Goal: Task Accomplishment & Management: Complete application form

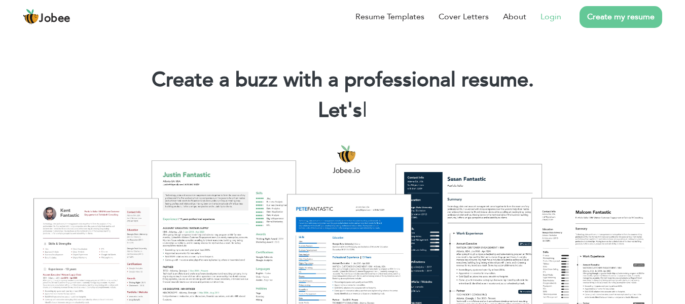
click at [551, 18] on link "Login" at bounding box center [551, 17] width 21 height 12
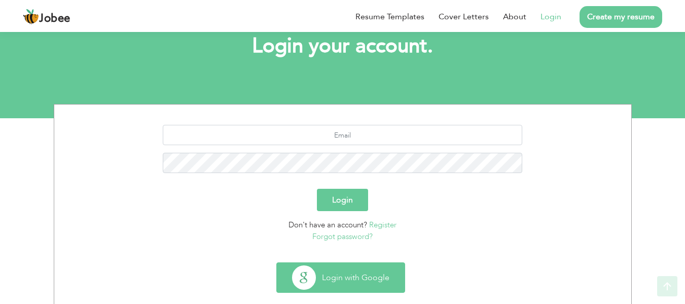
scroll to position [81, 0]
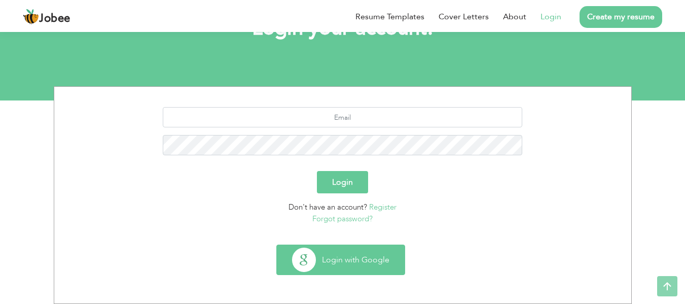
click at [352, 266] on button "Login with Google" at bounding box center [341, 259] width 128 height 29
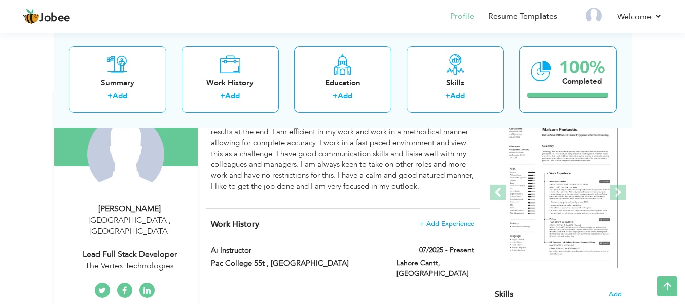
click at [157, 249] on div "Lead Full Stack Developer" at bounding box center [130, 255] width 136 height 12
type input "Moeed"
type input "[PERSON_NAME]"
type input "[PHONE_NUMBER]"
select select "number:166"
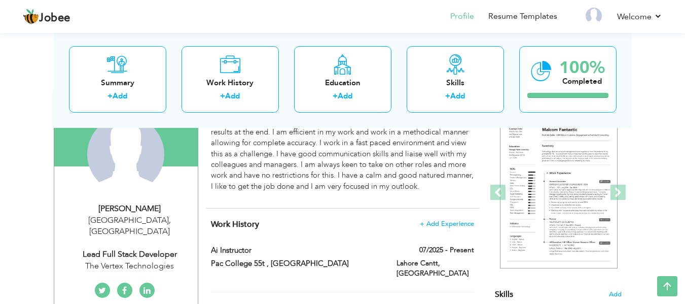
type input "[GEOGRAPHIC_DATA]"
select select "number:5"
type input "The Vertex Technologies"
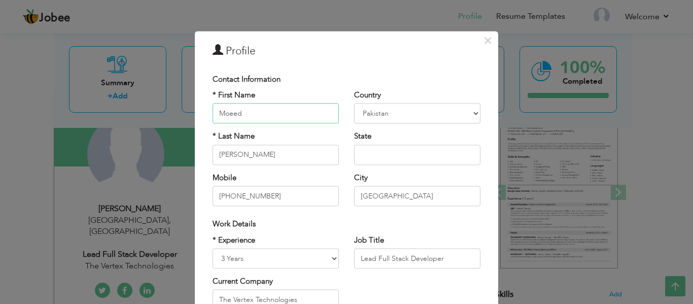
scroll to position [101, 0]
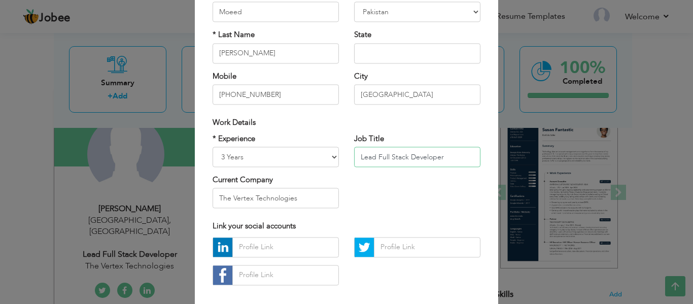
drag, startPoint x: 404, startPoint y: 155, endPoint x: 349, endPoint y: 157, distance: 55.3
click at [349, 157] on div "Job Title Lead Full Stack Developer" at bounding box center [418, 153] width 142 height 41
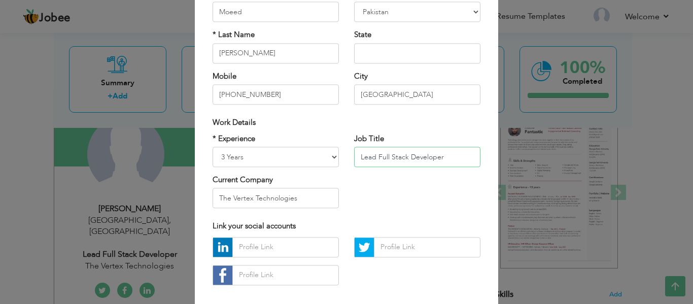
click at [384, 155] on input "Lead Full Stack Developer" at bounding box center [417, 157] width 126 height 20
click at [374, 156] on input "Lead Full Stack Developer" at bounding box center [417, 157] width 126 height 20
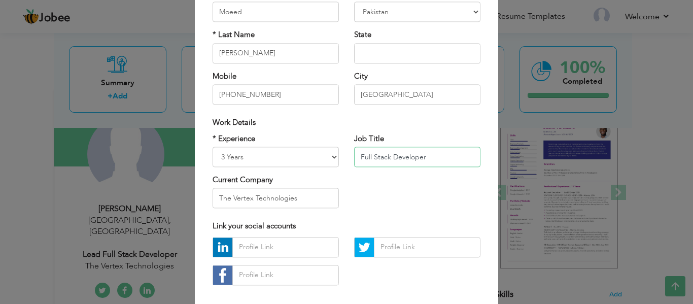
type input "Full Stack Developer"
drag, startPoint x: 318, startPoint y: 202, endPoint x: 205, endPoint y: 202, distance: 112.6
click at [205, 202] on div "* Experience Entry Level Less than 1 Year 1 Year 2 Years 3 Years 4 Years 5 Year…" at bounding box center [276, 174] width 142 height 83
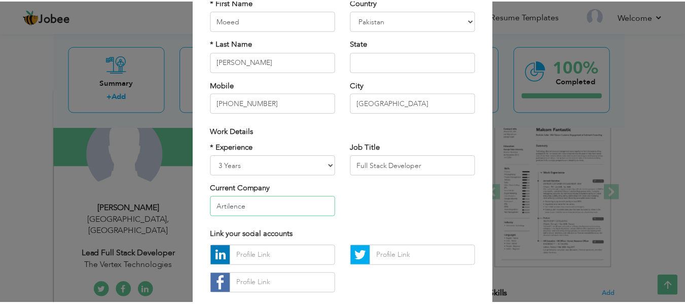
scroll to position [152, 0]
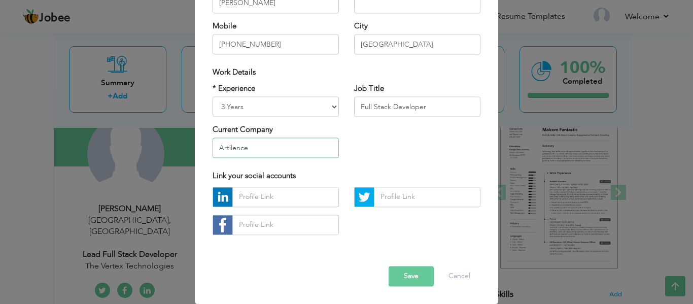
type input "Artilence"
click at [399, 274] on button "Save" at bounding box center [411, 276] width 45 height 20
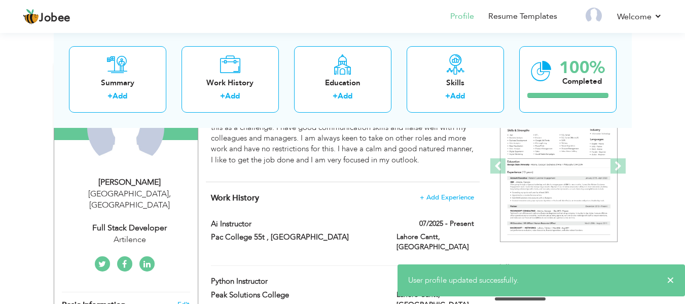
scroll to position [152, 0]
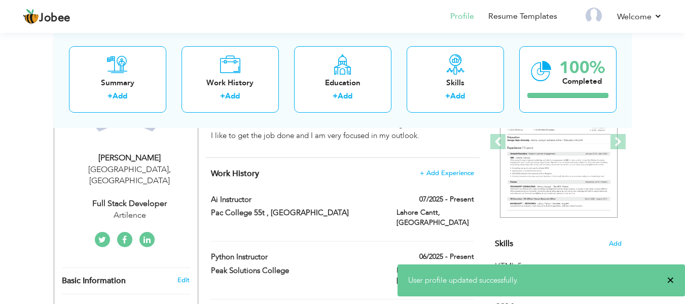
click at [670, 280] on span "×" at bounding box center [671, 280] width 8 height 10
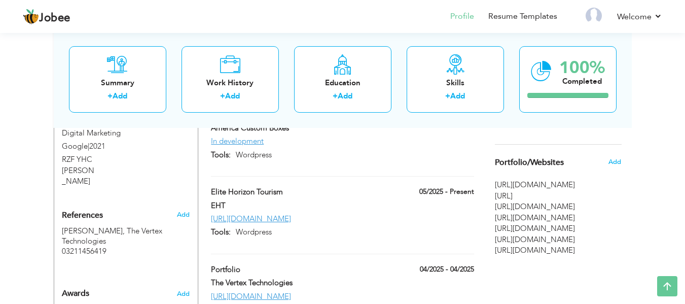
scroll to position [660, 0]
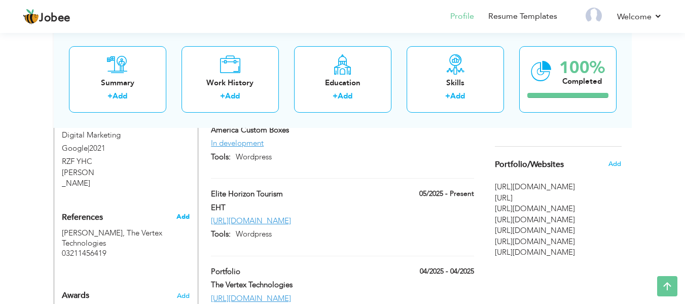
click at [185, 212] on span "Add" at bounding box center [183, 216] width 13 height 9
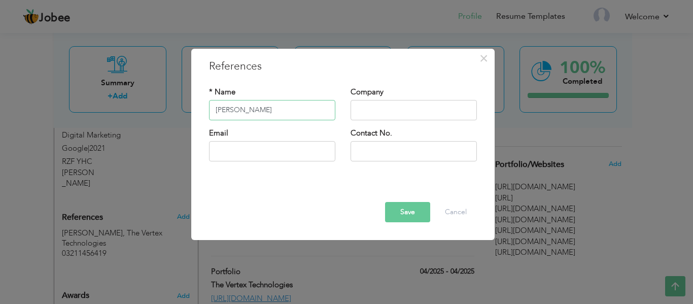
type input "[PERSON_NAME]"
click at [377, 111] on input "text" at bounding box center [414, 110] width 126 height 20
type input "[PERSON_NAME] Institute"
click at [377, 152] on input "text" at bounding box center [414, 151] width 126 height 20
type input "03231489609"
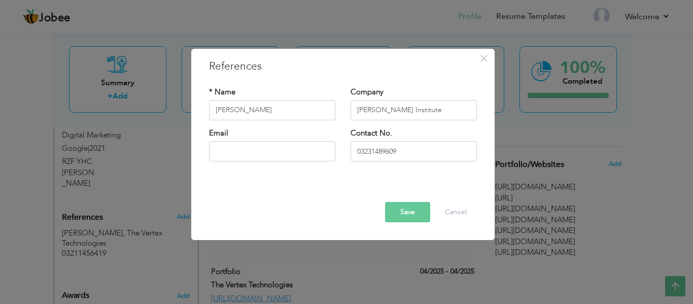
click at [403, 214] on button "Save" at bounding box center [407, 212] width 45 height 20
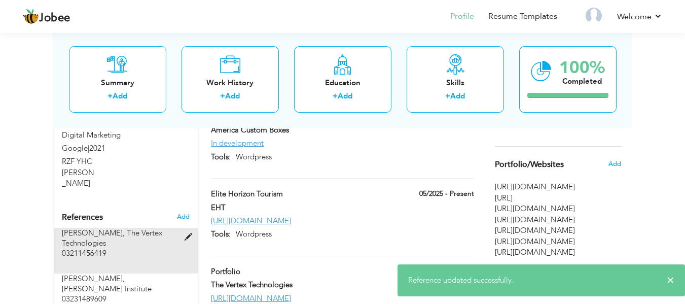
click at [190, 233] on span at bounding box center [191, 237] width 13 height 8
type input "[PERSON_NAME]"
type input "The Vertex Technologies"
type input "03211456419"
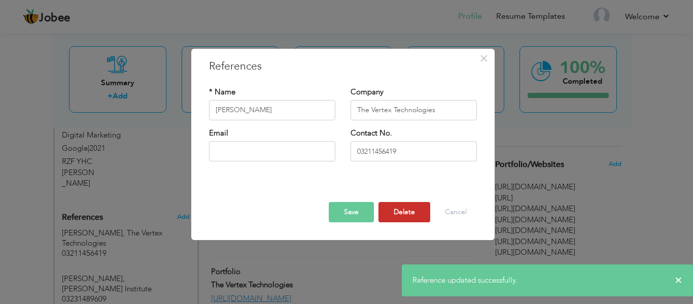
click at [415, 214] on button "Delete" at bounding box center [404, 212] width 52 height 20
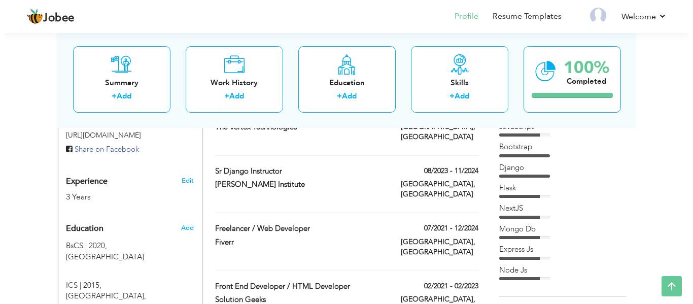
scroll to position [265, 0]
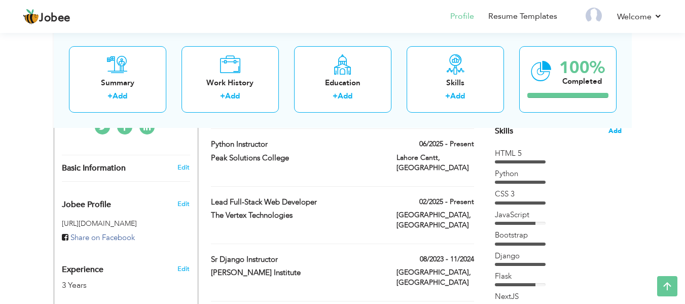
click at [611, 128] on span "Add" at bounding box center [615, 131] width 13 height 10
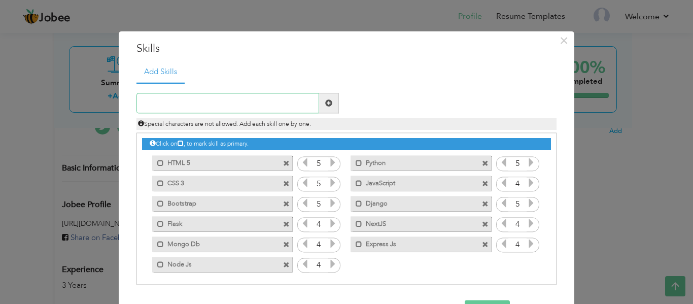
click at [171, 106] on input "text" at bounding box center [227, 103] width 183 height 20
type input "r"
type input "React"
click at [325, 100] on span at bounding box center [328, 102] width 7 height 7
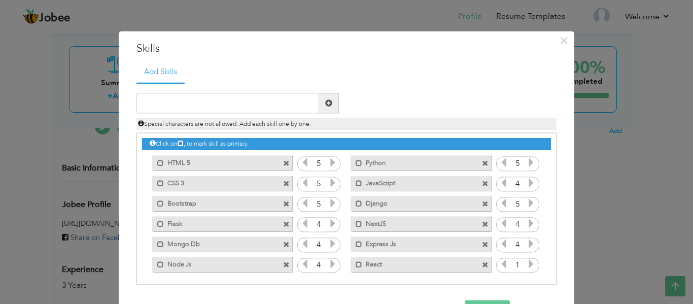
click at [527, 266] on icon at bounding box center [531, 264] width 9 height 9
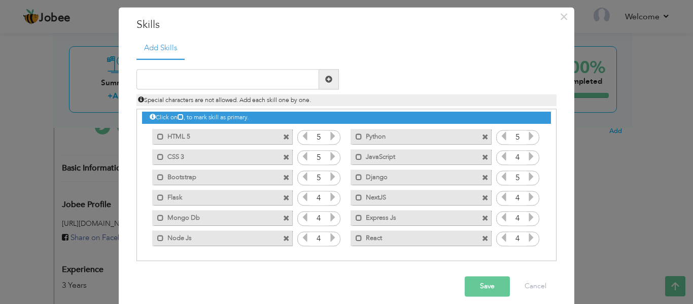
scroll to position [34, 0]
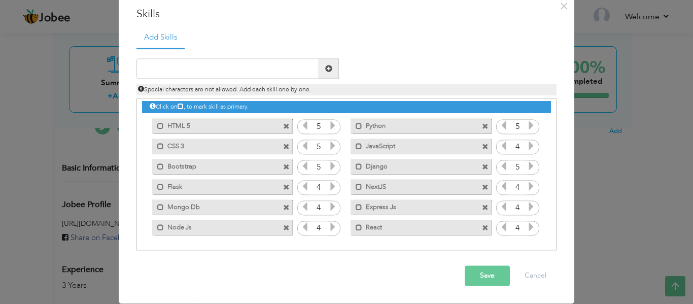
click at [489, 273] on button "Save" at bounding box center [487, 276] width 45 height 20
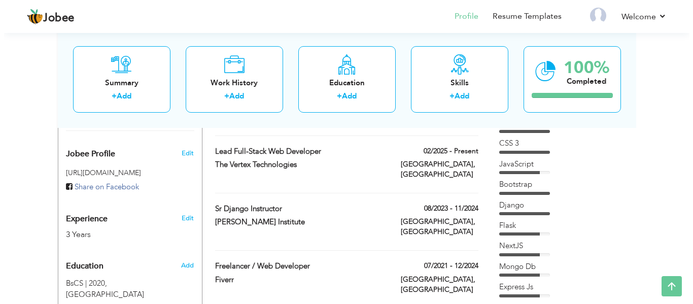
scroll to position [265, 0]
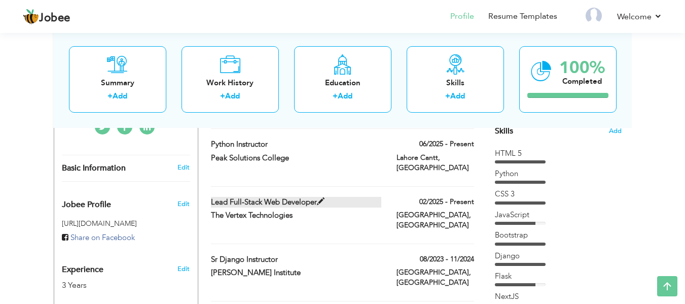
click at [321, 198] on span at bounding box center [321, 202] width 8 height 8
type input "Lead Full-Stack Web Developer"
type input "The Vertex Technologies"
type input "02/2025"
type input "[GEOGRAPHIC_DATA]"
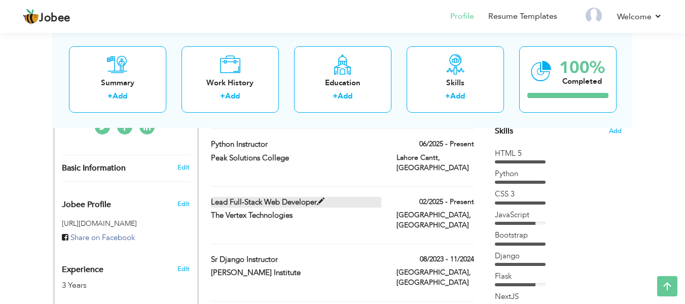
type input "[GEOGRAPHIC_DATA]"
checkbox input "true"
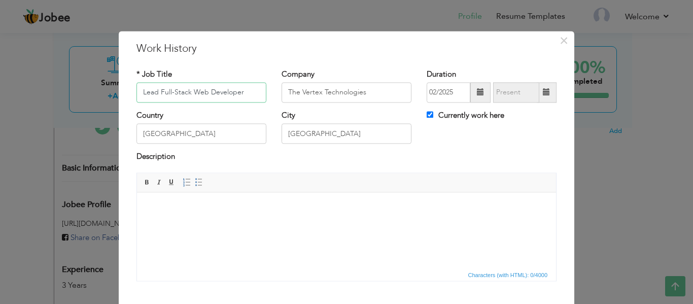
click at [190, 92] on input "Lead Full-Stack Web Developer" at bounding box center [201, 92] width 130 height 20
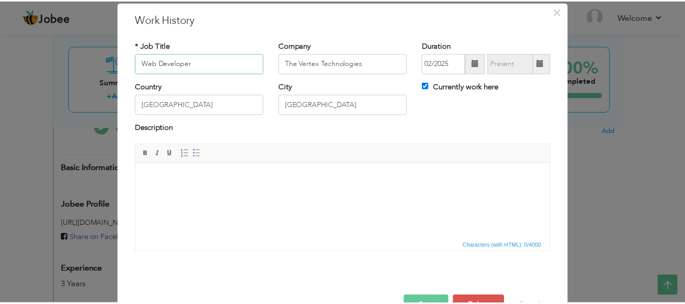
scroll to position [59, 0]
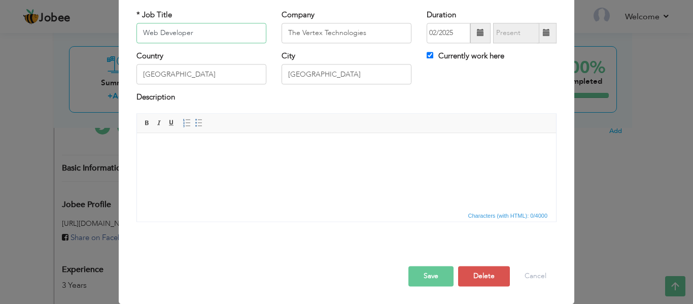
type input "Web Developer"
click at [426, 273] on button "Save" at bounding box center [430, 276] width 45 height 20
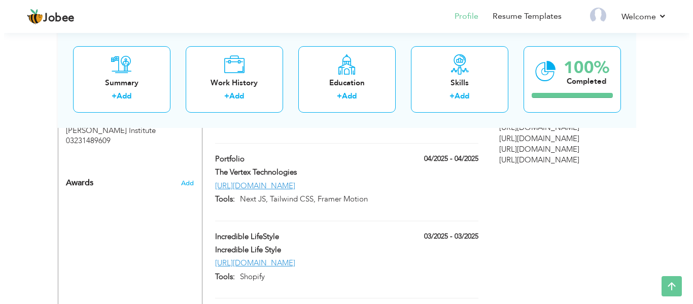
scroll to position [721, 0]
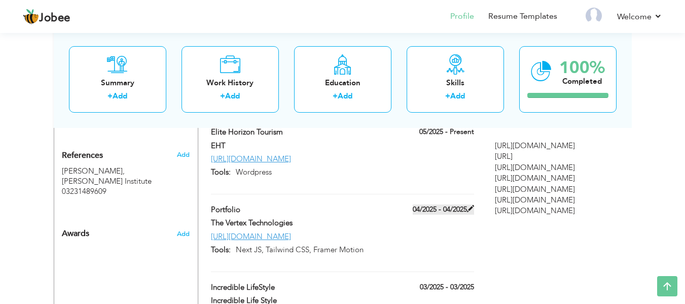
click at [468, 205] on span at bounding box center [470, 208] width 7 height 7
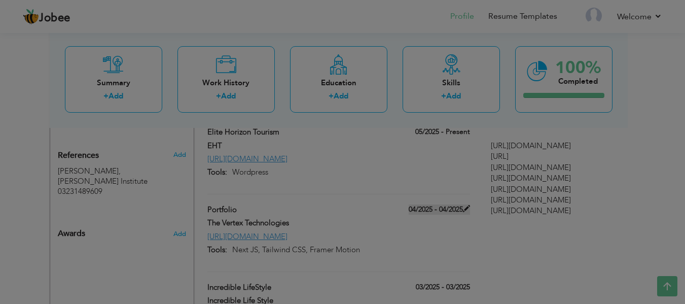
type input "Portfolio"
type input "The Vertex Technologies"
type input "04/2025"
type input "[URL][DOMAIN_NAME]"
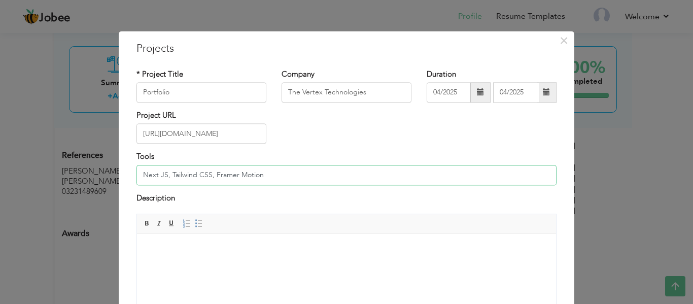
click at [140, 171] on input "Next JS, Tailwind CSS, Framer Motion" at bounding box center [346, 175] width 420 height 20
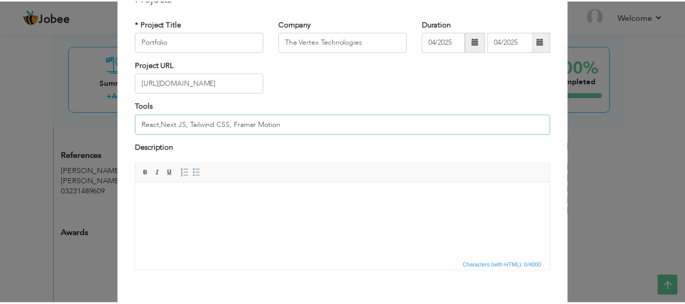
scroll to position [101, 0]
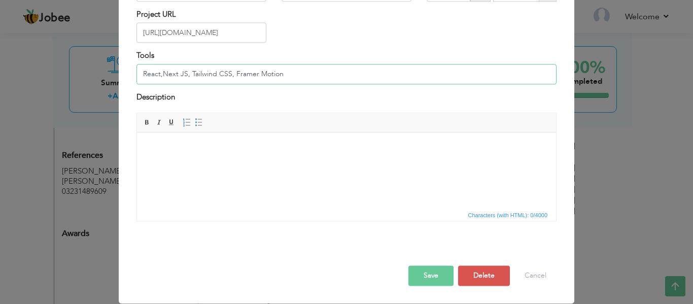
type input "React,Next JS, Tailwind CSS, Framer Motion"
click at [422, 280] on button "Save" at bounding box center [430, 276] width 45 height 20
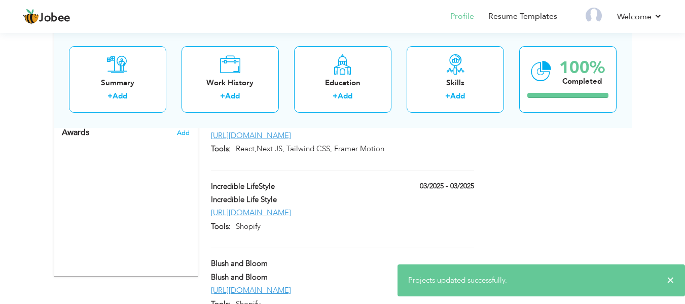
scroll to position [823, 0]
click at [672, 278] on span "×" at bounding box center [671, 280] width 8 height 10
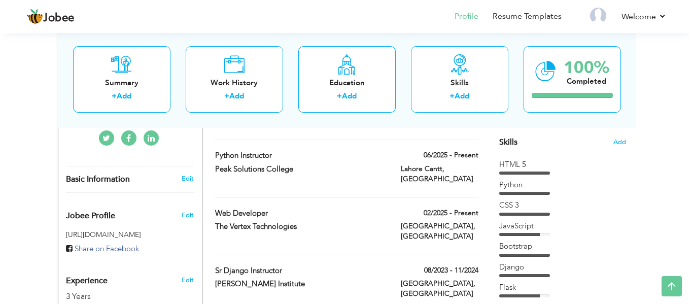
scroll to position [304, 0]
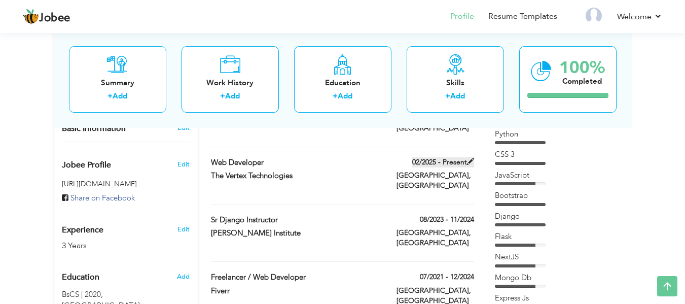
click at [466, 157] on label "02/2025 - Present" at bounding box center [443, 162] width 62 height 10
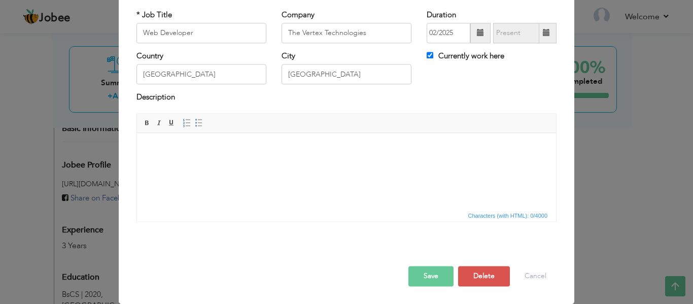
scroll to position [0, 0]
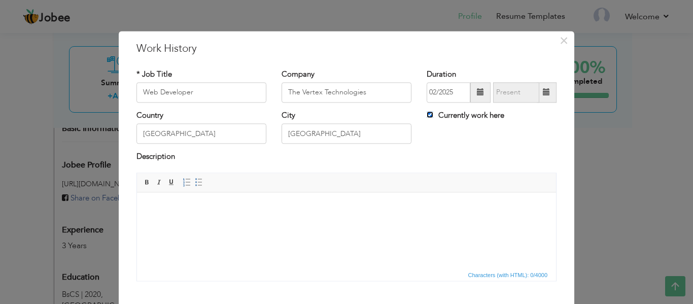
click at [427, 113] on input "Currently work here" at bounding box center [430, 114] width 7 height 7
checkbox input "false"
drag, startPoint x: 389, startPoint y: 98, endPoint x: 265, endPoint y: 94, distance: 123.3
click at [265, 94] on div "* Job Title Web Developer Company The Vertex Technologies Duration 02/2025 Curr…" at bounding box center [346, 89] width 435 height 41
type input "Artilence"
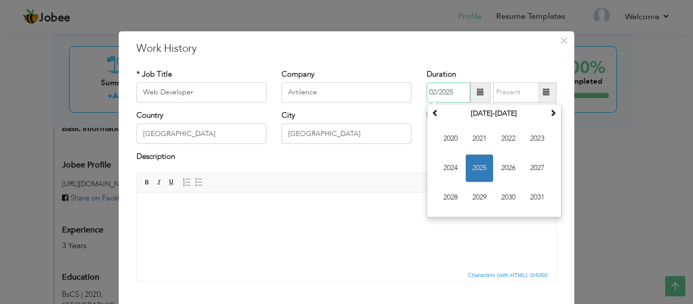
click at [450, 91] on input "02/2025" at bounding box center [449, 92] width 44 height 20
click at [456, 168] on span "2024" at bounding box center [450, 167] width 27 height 27
click at [509, 92] on input "08/2025" at bounding box center [516, 92] width 46 height 20
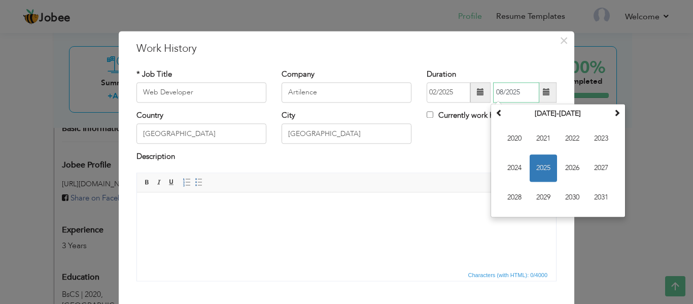
click at [534, 158] on span "2025" at bounding box center [543, 167] width 27 height 27
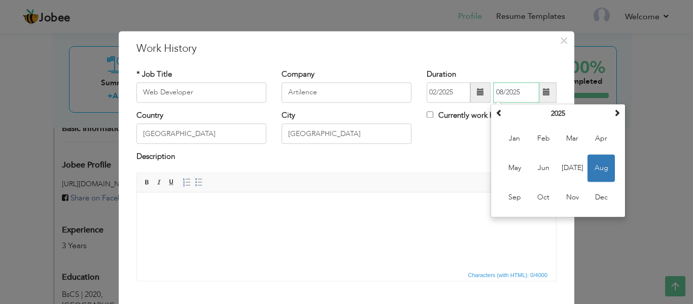
click at [500, 91] on input "08/2025" at bounding box center [516, 92] width 46 height 20
type input "03/2025"
click at [462, 140] on div "Country [GEOGRAPHIC_DATA] City [GEOGRAPHIC_DATA] Currently work here" at bounding box center [346, 130] width 435 height 41
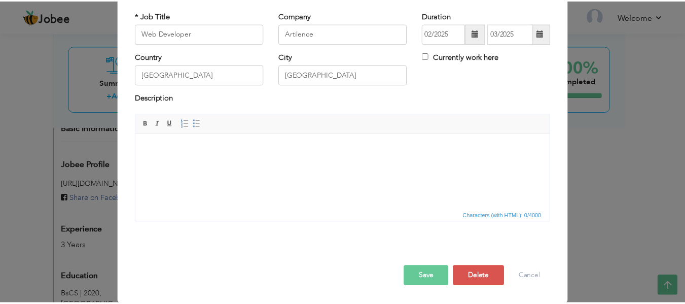
scroll to position [59, 0]
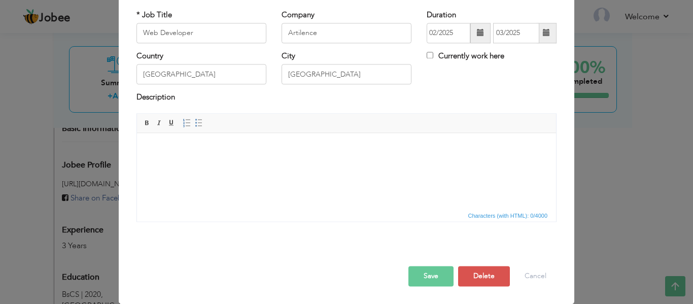
click at [426, 281] on button "Save" at bounding box center [430, 276] width 45 height 20
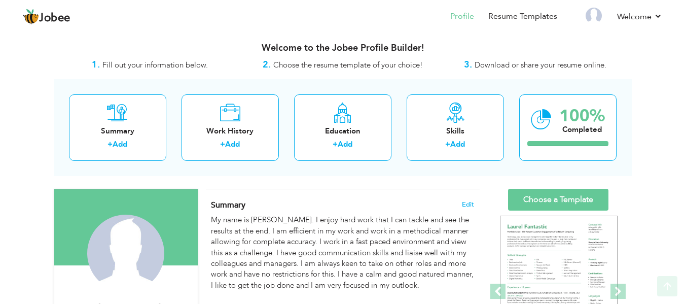
scroll to position [0, 0]
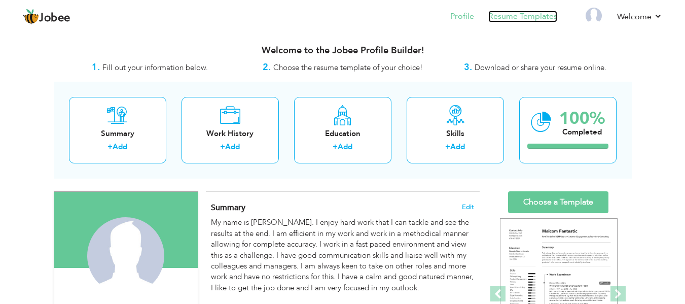
click at [515, 15] on link "Resume Templates" at bounding box center [523, 17] width 69 height 12
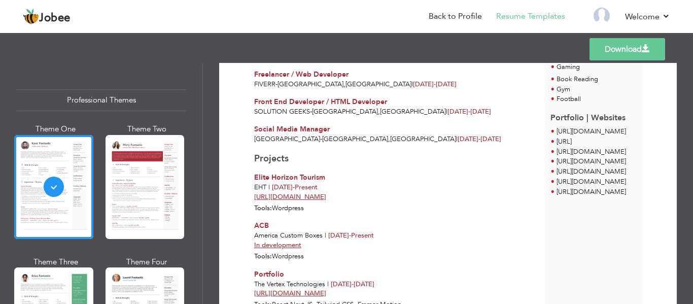
scroll to position [566, 0]
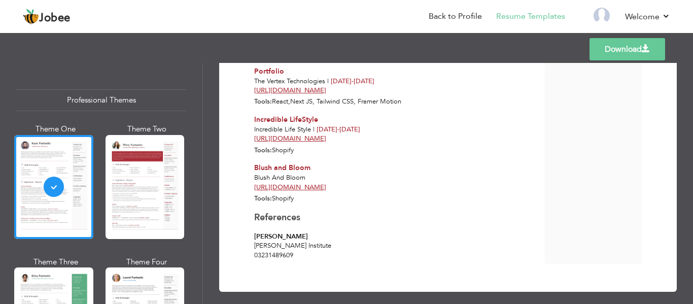
click at [620, 51] on link "Download" at bounding box center [628, 49] width 76 height 22
